Goal: Task Accomplishment & Management: Manage account settings

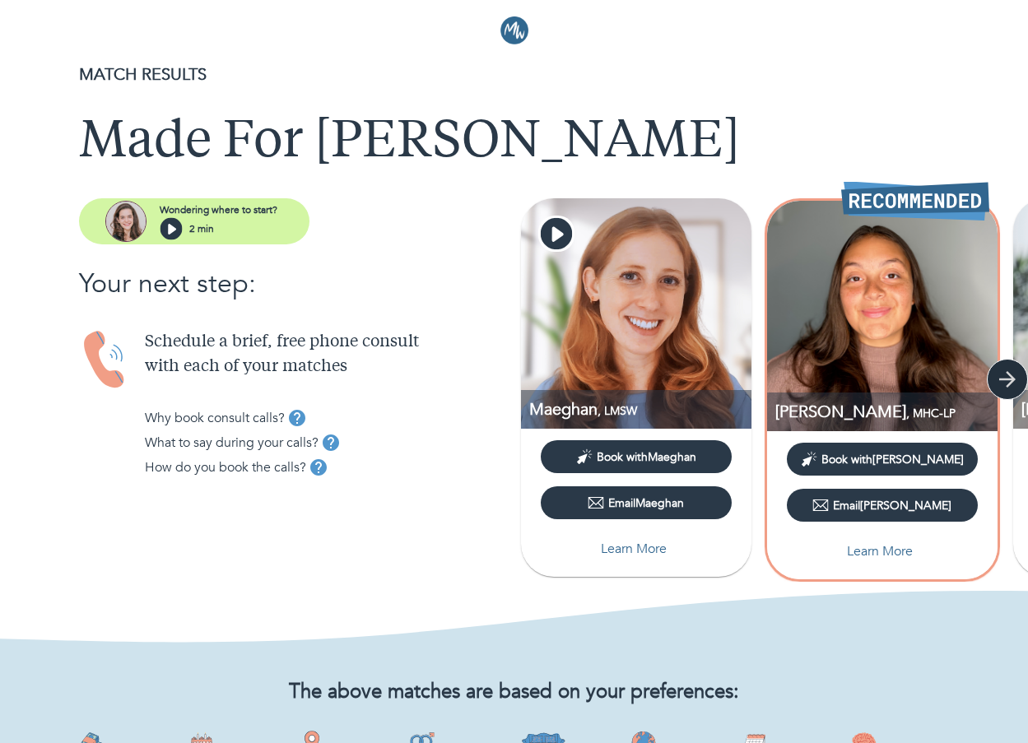
click at [1005, 380] on icon "button" at bounding box center [1007, 379] width 16 height 16
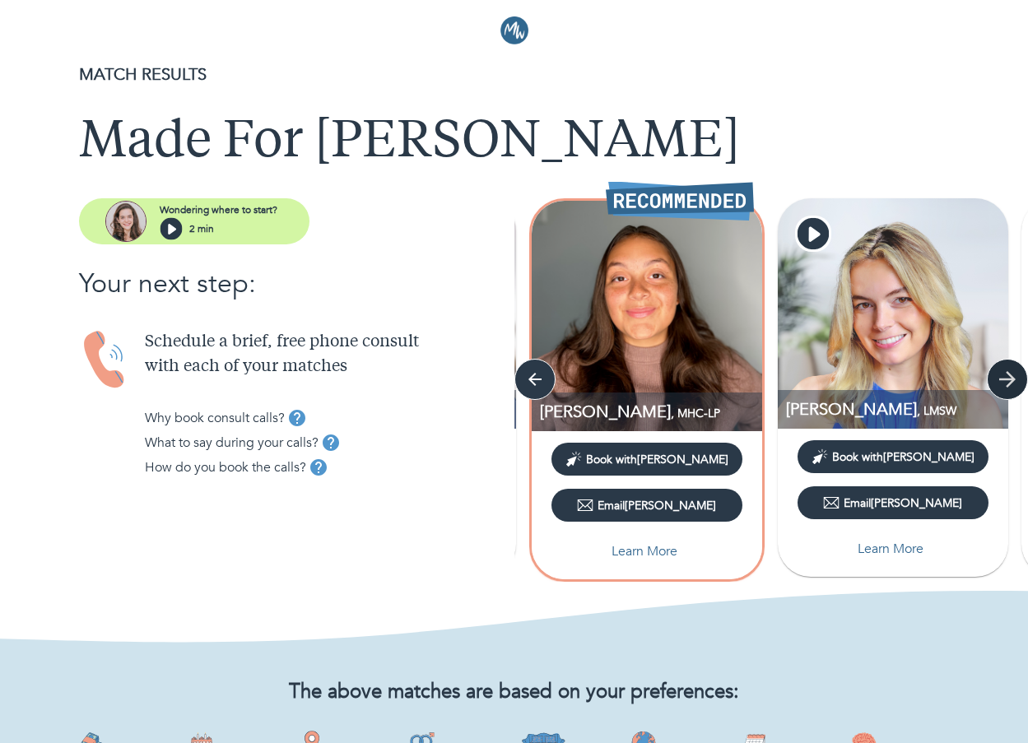
click at [1005, 380] on icon "button" at bounding box center [1007, 379] width 16 height 16
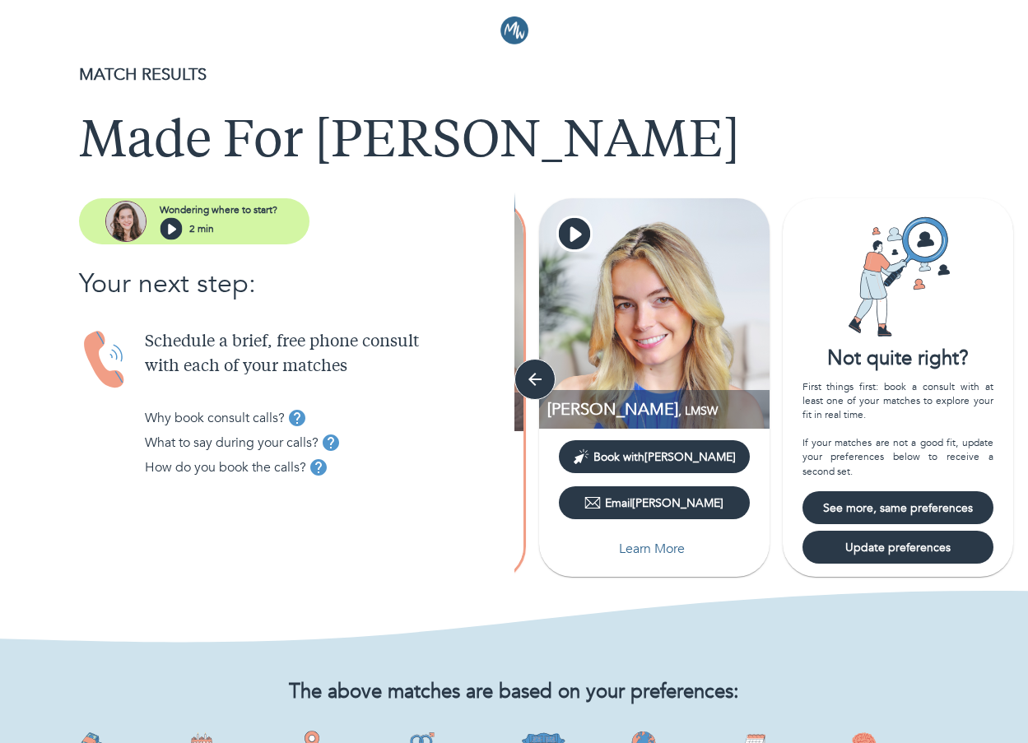
click at [896, 544] on span "Update preferences" at bounding box center [898, 548] width 178 height 16
select select "6"
select select "2"
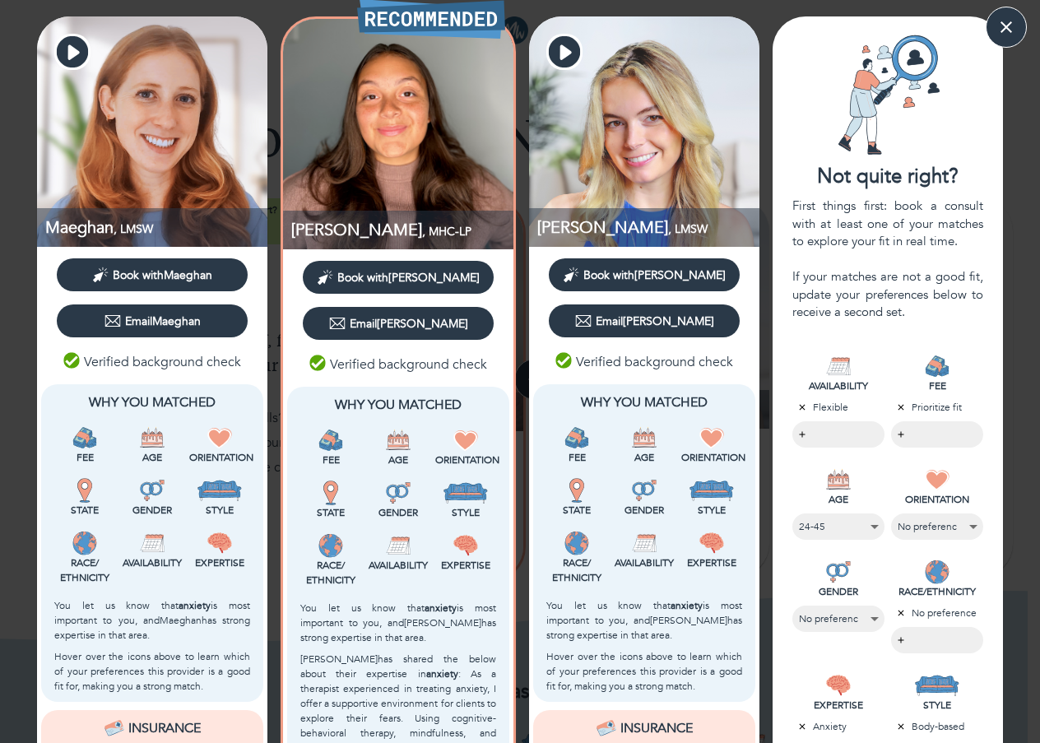
click at [912, 433] on body "MATCH RESULTS Made For [PERSON_NAME] where to start? 2 min Your next step: Sche…" at bounding box center [520, 371] width 1040 height 743
click at [954, 352] on div at bounding box center [520, 371] width 1040 height 743
click at [1006, 26] on icon "button" at bounding box center [1006, 27] width 25 height 25
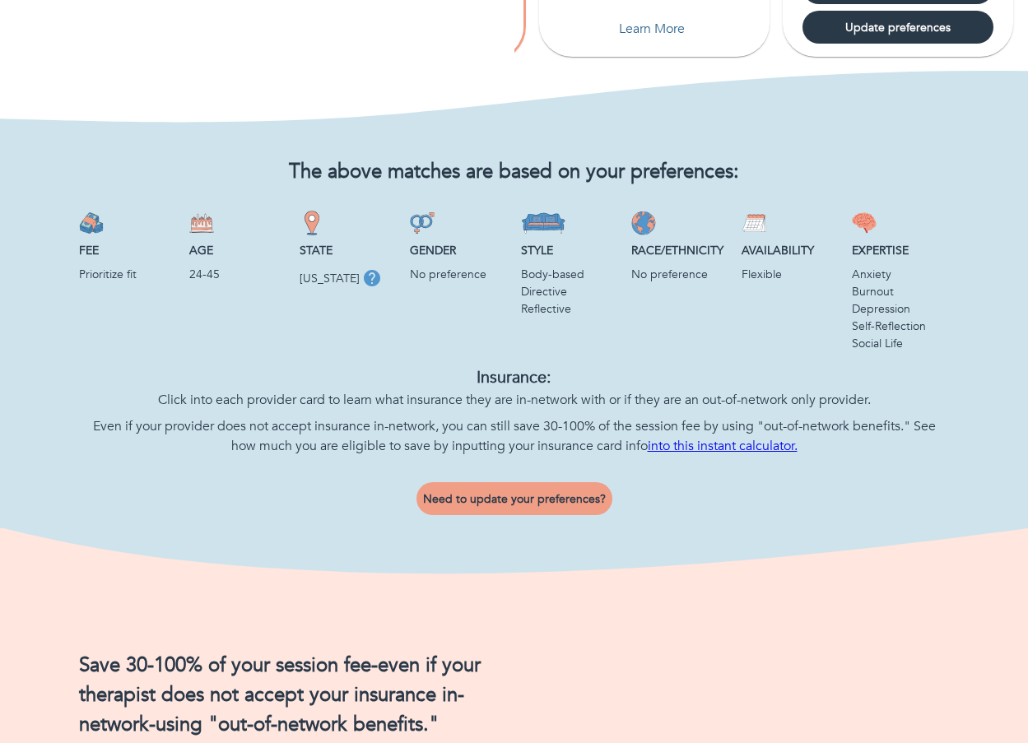
scroll to position [576, 0]
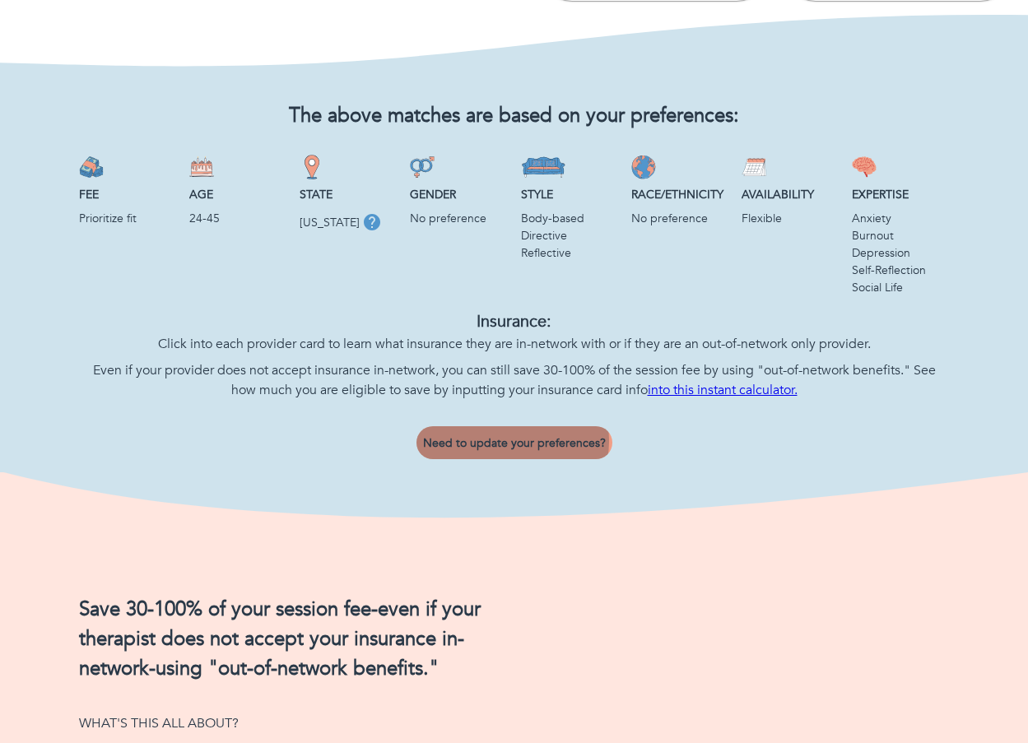
click at [510, 441] on span "Need to update your preferences?" at bounding box center [514, 443] width 183 height 16
select select "6"
select select "2"
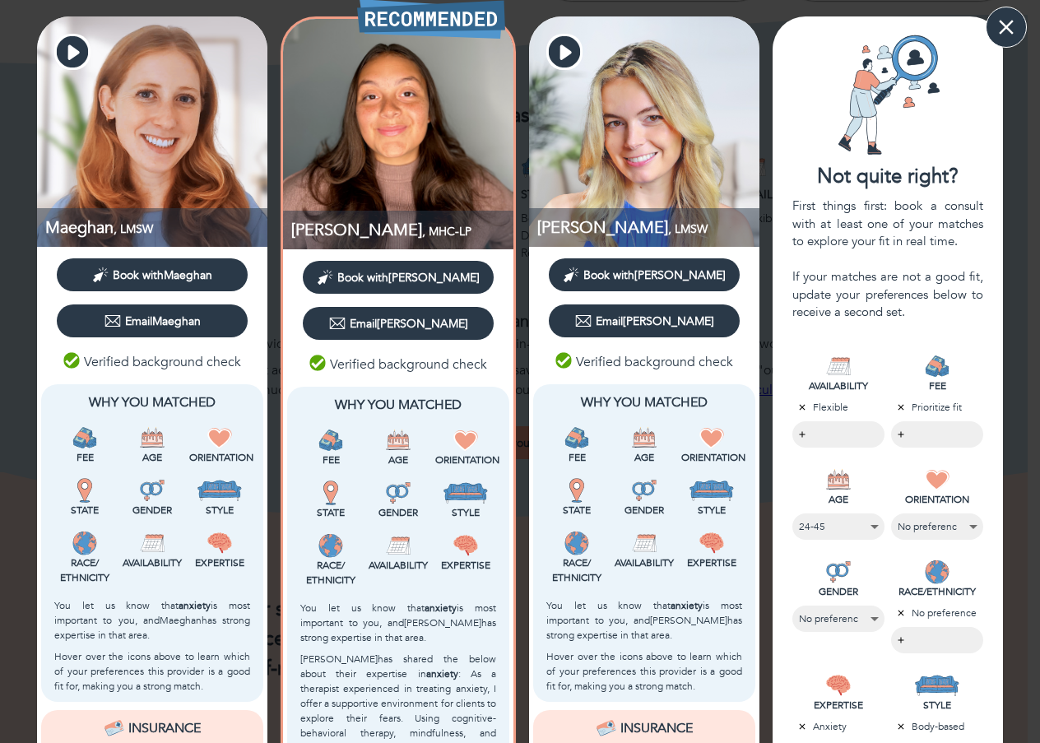
click at [992, 22] on button "button" at bounding box center [1006, 27] width 41 height 41
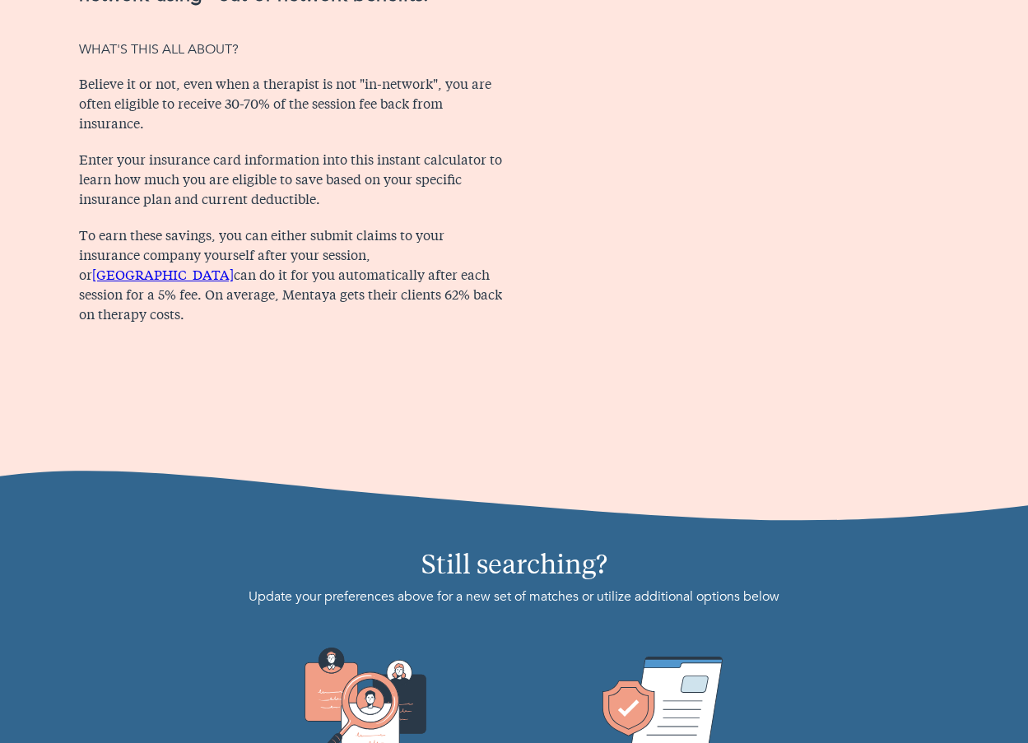
scroll to position [1431, 0]
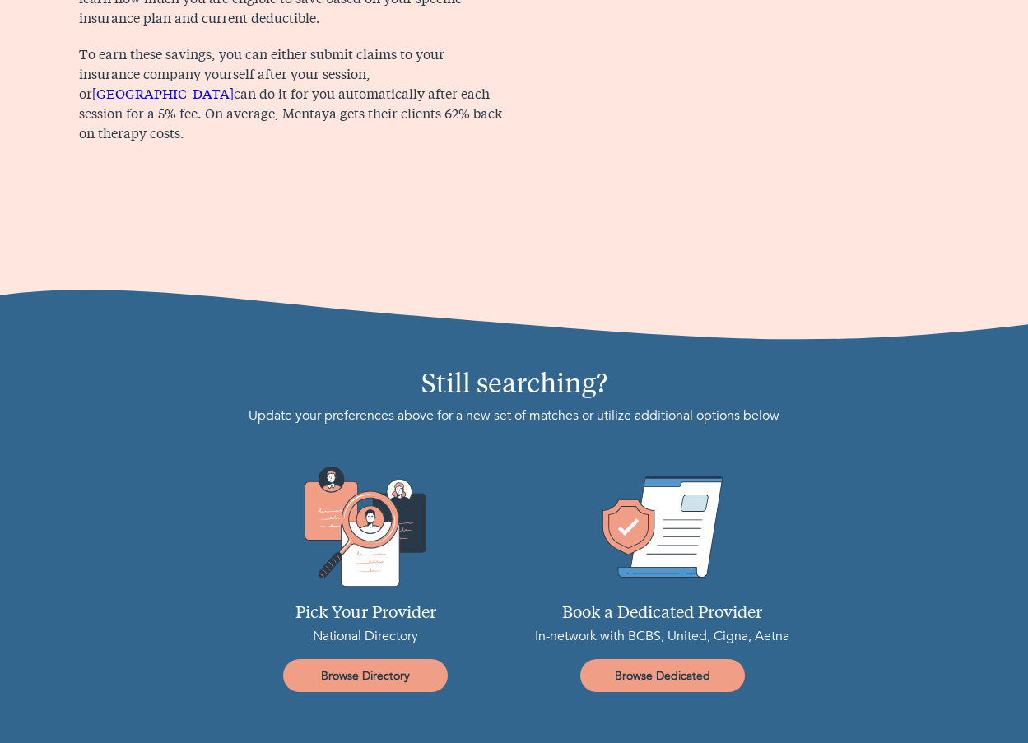
click at [397, 674] on span "Browse Directory" at bounding box center [365, 676] width 151 height 16
